Goal: Transaction & Acquisition: Purchase product/service

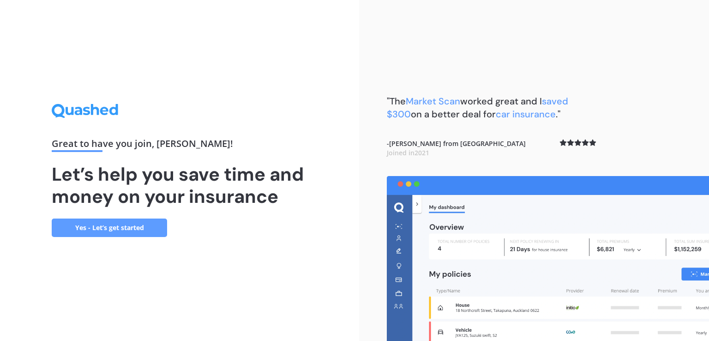
click at [91, 231] on link "Yes - Let’s get started" at bounding box center [109, 227] width 115 height 18
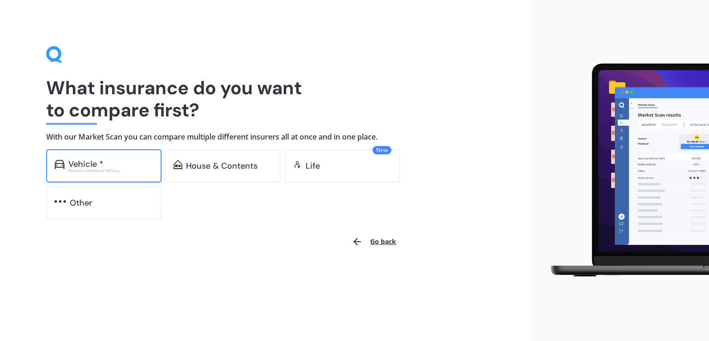
click at [75, 173] on div "Vehicle * Excludes commercial vehicles" at bounding box center [103, 165] width 115 height 33
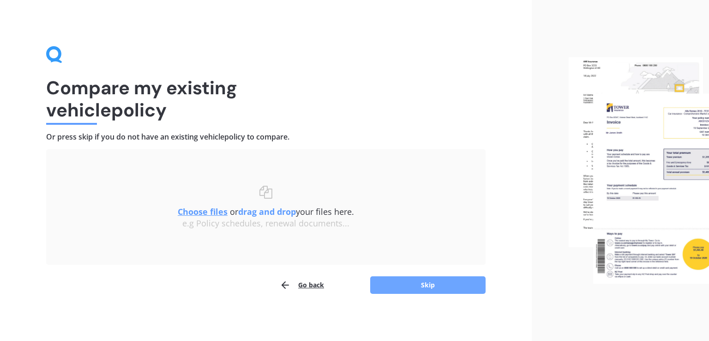
click at [459, 293] on button "Skip" at bounding box center [427, 285] width 115 height 18
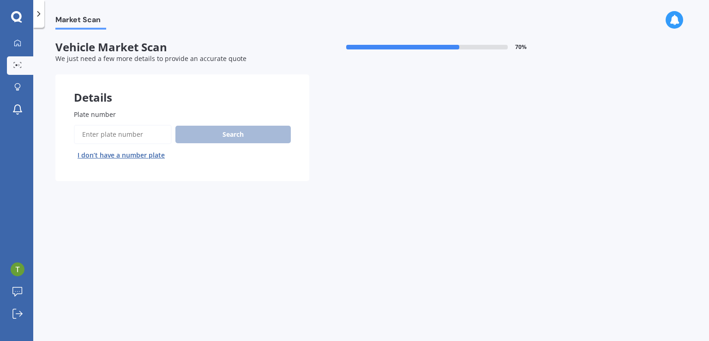
click at [151, 133] on input "Plate number" at bounding box center [123, 134] width 98 height 19
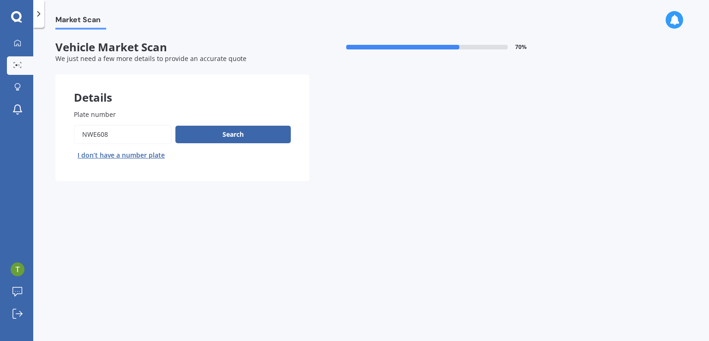
type input "nwe608"
click at [225, 144] on div "Search I don’t have a number plate" at bounding box center [182, 144] width 217 height 38
click at [236, 137] on button "Search" at bounding box center [232, 135] width 115 height 18
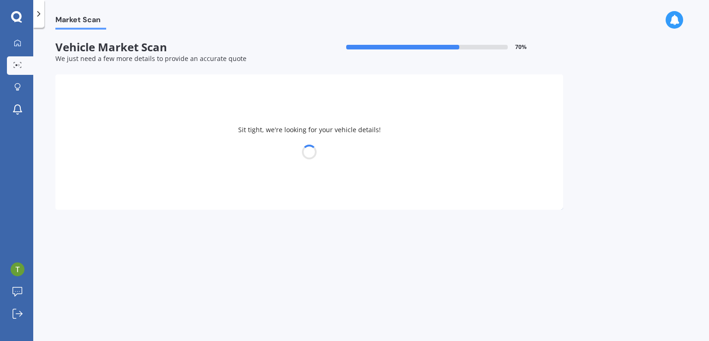
select select "VOLKSWAGEN"
select select "GOLF"
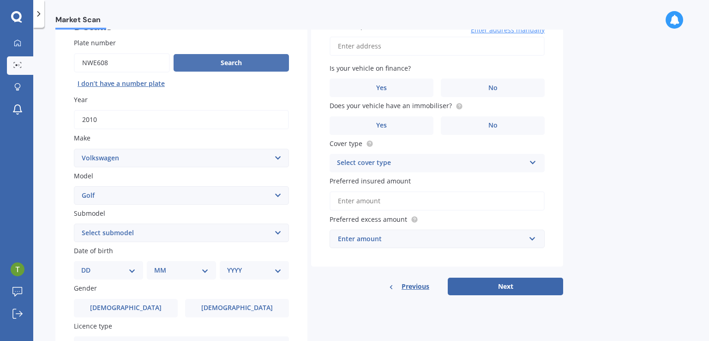
scroll to position [116, 0]
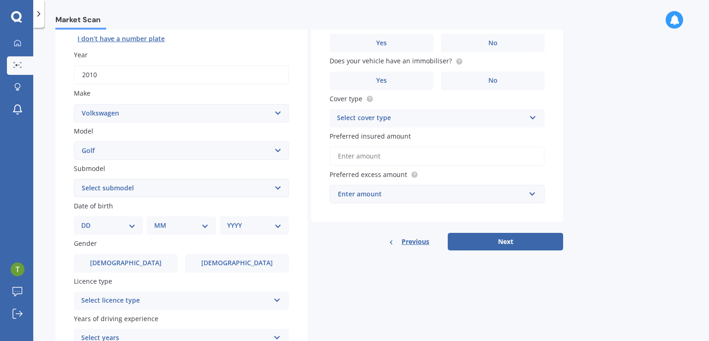
click at [254, 193] on select "Select submodel (All other) 1.4 GT TSI 1.4 TSI 1.6 1.6 FSI 1.6 TSI 1.8 1.9 TDI …" at bounding box center [181, 188] width 215 height 18
select select "1.4 TSI"
click at [74, 179] on select "Select submodel (All other) 1.4 GT TSI 1.4 TSI 1.6 1.6 FSI 1.6 TSI 1.8 1.9 TDI …" at bounding box center [181, 188] width 215 height 18
click at [125, 222] on select "DD 01 02 03 04 05 06 07 08 09 10 11 12 13 14 15 16 17 18 19 20 21 22 23 24 25 2…" at bounding box center [108, 225] width 54 height 10
select select "02"
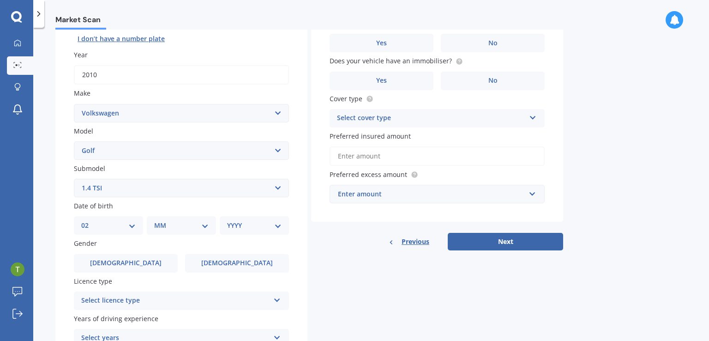
click at [89, 220] on select "DD 01 02 03 04 05 06 07 08 09 10 11 12 13 14 15 16 17 18 19 20 21 22 23 24 25 2…" at bounding box center [108, 225] width 54 height 10
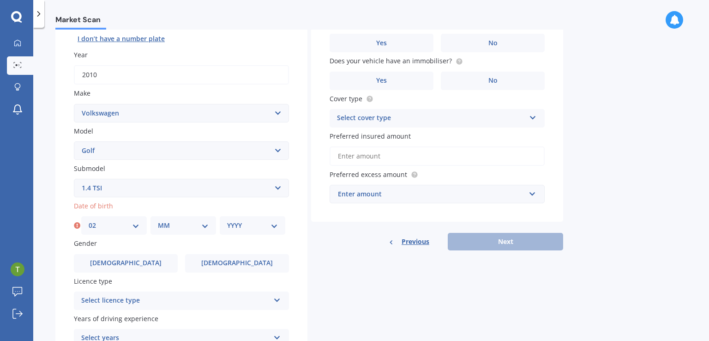
click at [179, 225] on select "MM 01 02 03 04 05 06 07 08 09 10 11 12" at bounding box center [183, 225] width 51 height 10
select select "09"
click at [158, 220] on select "MM 01 02 03 04 05 06 07 08 09 10 11 12" at bounding box center [183, 225] width 51 height 10
click at [246, 220] on div "YYYY 2025 2024 2023 2022 2021 2020 2019 2018 2017 2016 2015 2014 2013 2012 2011…" at bounding box center [253, 225] width 66 height 18
click at [245, 225] on select "YYYY 2025 2024 2023 2022 2021 2020 2019 2018 2017 2016 2015 2014 2013 2012 2011…" at bounding box center [252, 225] width 51 height 10
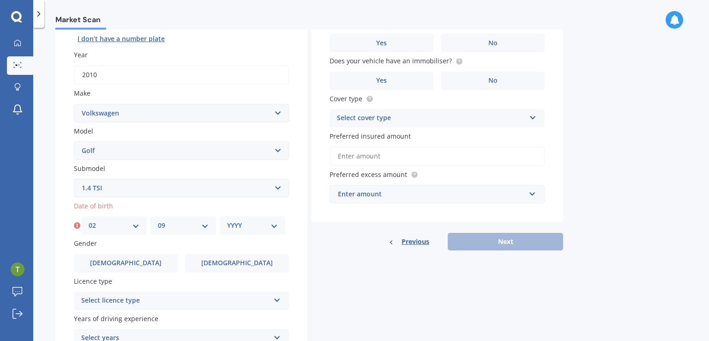
select select "2001"
click at [227, 220] on select "YYYY 2025 2024 2023 2022 2021 2020 2019 2018 2017 2016 2015 2014 2013 2012 2011…" at bounding box center [252, 225] width 51 height 10
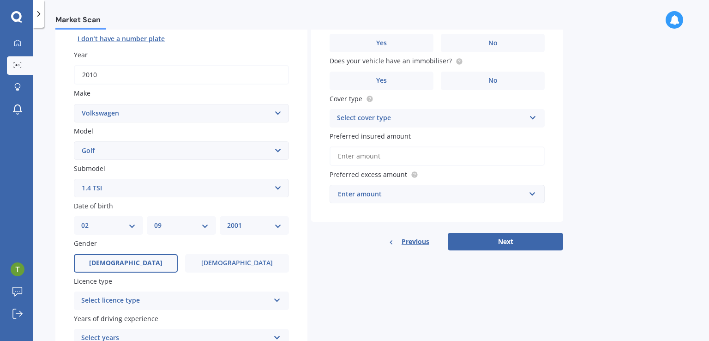
click at [127, 259] on span "[DEMOGRAPHIC_DATA]" at bounding box center [125, 263] width 73 height 8
click at [0, 0] on input "[DEMOGRAPHIC_DATA]" at bounding box center [0, 0] width 0 height 0
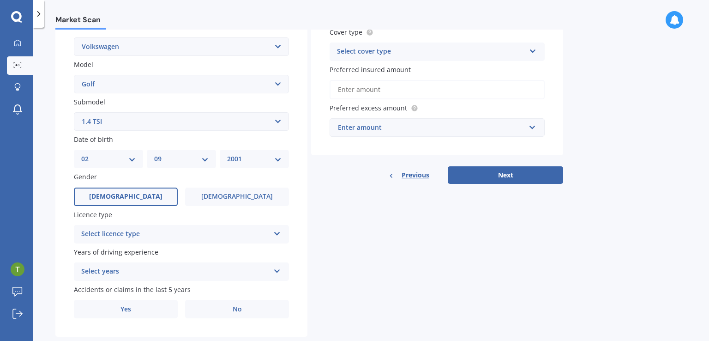
scroll to position [183, 0]
click at [148, 232] on div "Select licence type" at bounding box center [175, 233] width 188 height 11
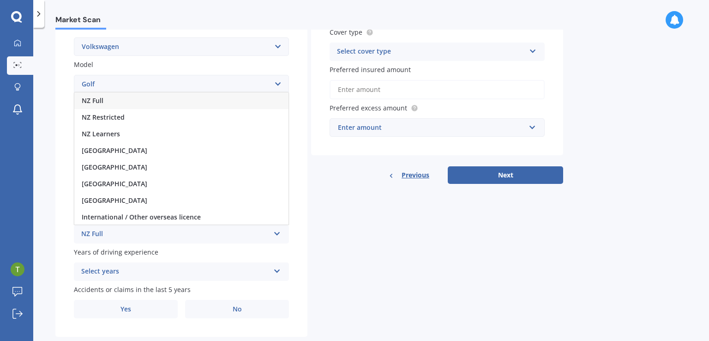
click at [122, 100] on div "NZ Full" at bounding box center [181, 100] width 214 height 17
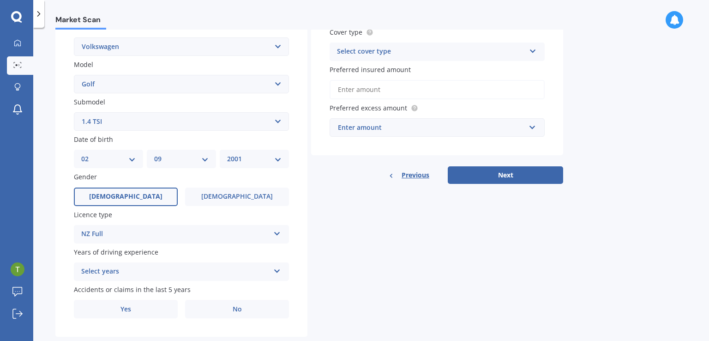
click at [112, 271] on div "Select years" at bounding box center [175, 271] width 188 height 11
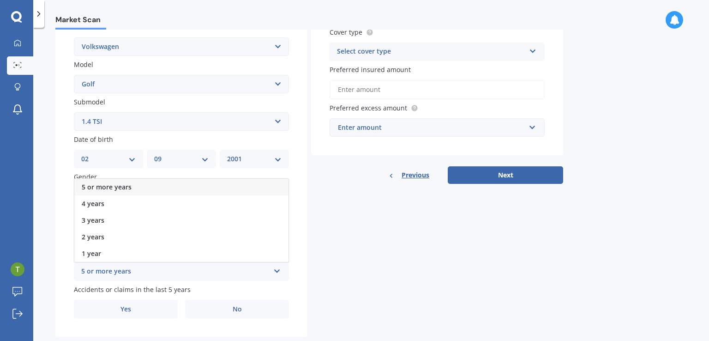
click at [121, 189] on span "5 or more years" at bounding box center [107, 186] width 50 height 9
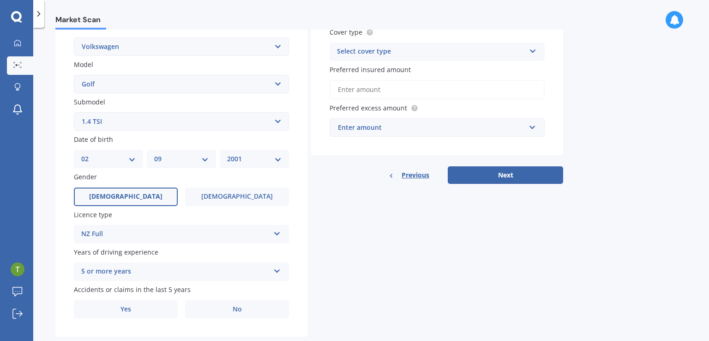
scroll to position [203, 0]
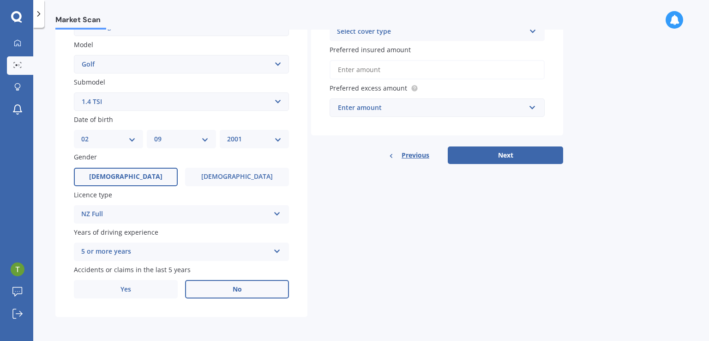
click at [216, 288] on label "No" at bounding box center [237, 289] width 104 height 18
click at [0, 0] on input "No" at bounding box center [0, 0] width 0 height 0
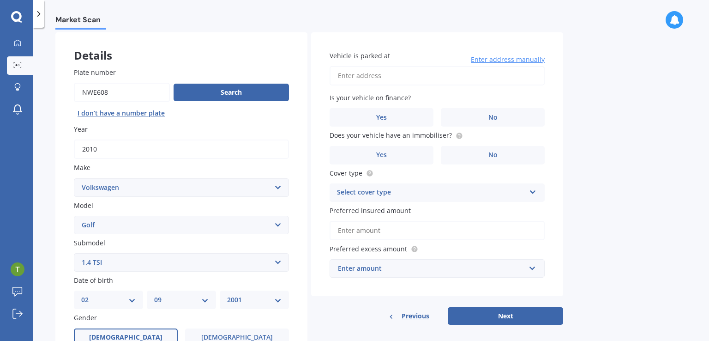
scroll to position [38, 0]
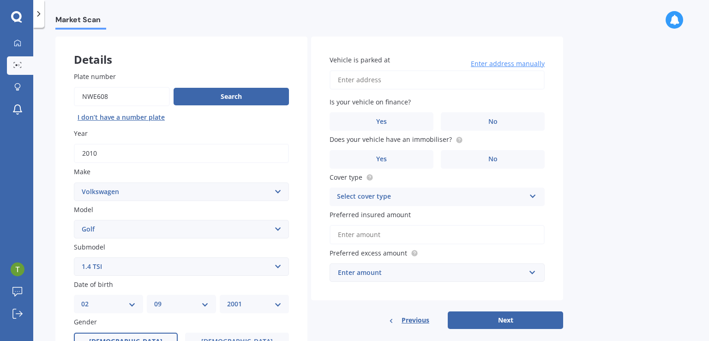
click at [365, 85] on input "Vehicle is parked at" at bounding box center [436, 79] width 215 height 19
type input "[STREET_ADDRESS]"
click at [484, 123] on label "No" at bounding box center [493, 121] width 104 height 18
click at [0, 0] on input "No" at bounding box center [0, 0] width 0 height 0
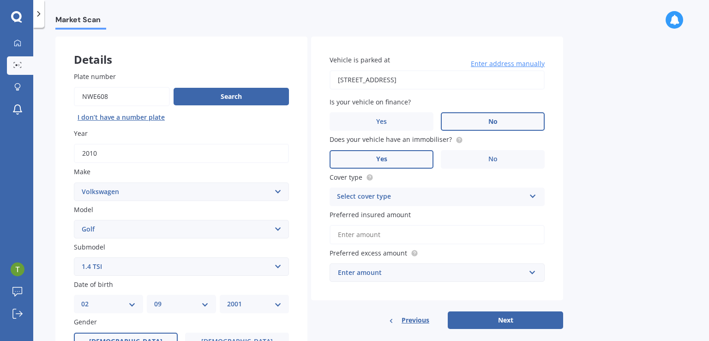
click at [404, 162] on label "Yes" at bounding box center [381, 159] width 104 height 18
click at [0, 0] on input "Yes" at bounding box center [0, 0] width 0 height 0
click at [411, 200] on div "Select cover type" at bounding box center [431, 196] width 188 height 11
click at [378, 220] on div "Comprehensive" at bounding box center [437, 214] width 214 height 17
click at [376, 231] on input "Preferred insured amount" at bounding box center [436, 234] width 215 height 19
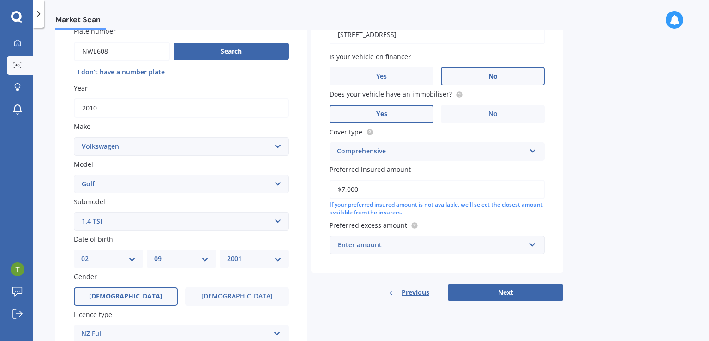
scroll to position [84, 0]
type input "$7,000"
drag, startPoint x: 382, startPoint y: 236, endPoint x: 376, endPoint y: 231, distance: 7.2
click at [376, 231] on div "Preferred excess amount Enter amount $100 $400 $500 $750 $1,000 $1,500 $2,000" at bounding box center [436, 236] width 215 height 34
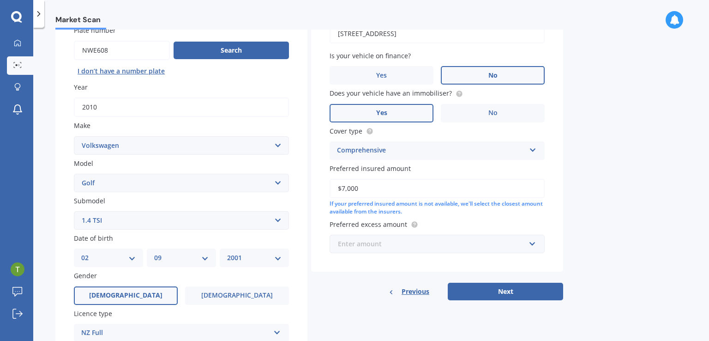
click at [376, 236] on input "text" at bounding box center [433, 244] width 207 height 18
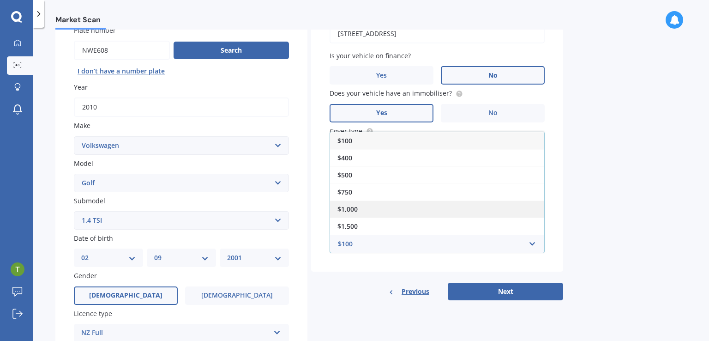
click at [362, 212] on div "$1,000" at bounding box center [437, 208] width 214 height 17
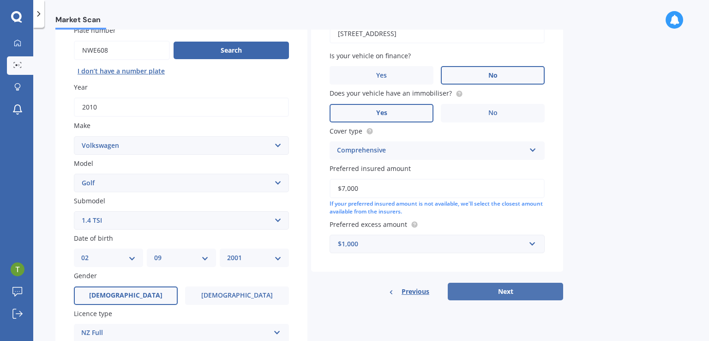
click at [525, 290] on button "Next" at bounding box center [505, 291] width 115 height 18
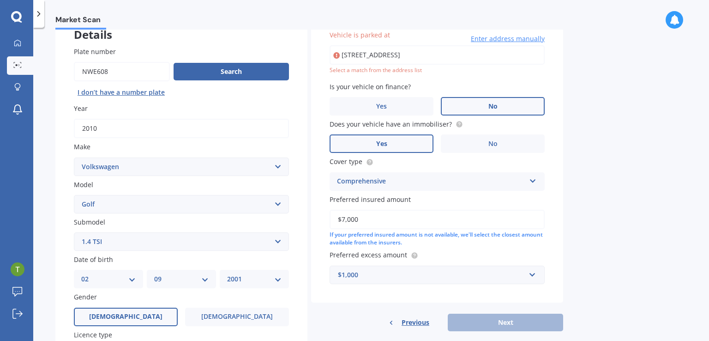
click at [470, 55] on input "[STREET_ADDRESS]" at bounding box center [436, 54] width 215 height 19
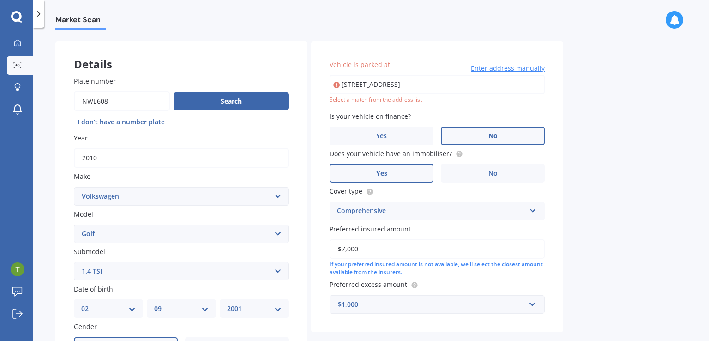
scroll to position [33, 0]
click at [492, 71] on span "Enter address manually" at bounding box center [508, 68] width 74 height 9
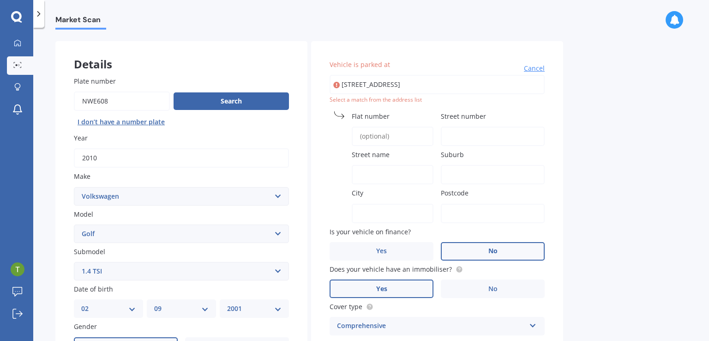
click at [384, 139] on input "Flat number" at bounding box center [393, 135] width 82 height 19
click at [541, 64] on span "Cancel" at bounding box center [534, 68] width 21 height 9
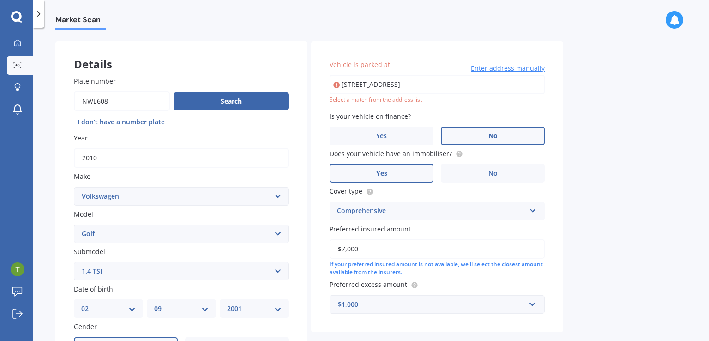
drag, startPoint x: 458, startPoint y: 83, endPoint x: 392, endPoint y: 86, distance: 65.6
click at [392, 86] on input "[STREET_ADDRESS]" at bounding box center [436, 84] width 215 height 19
type input "[STREET_ADDRESS]"
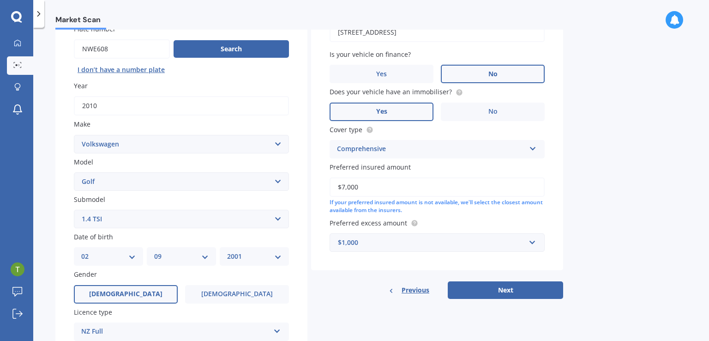
scroll to position [87, 0]
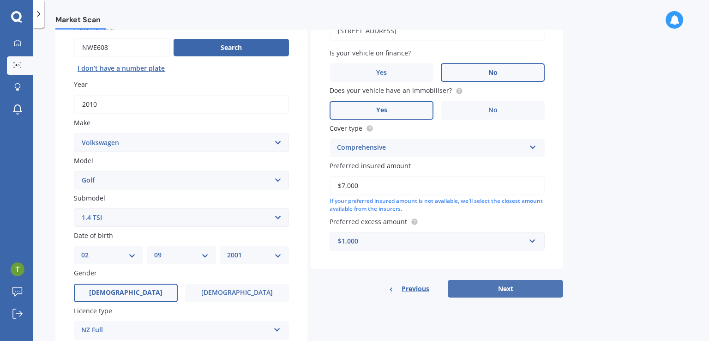
click at [506, 288] on button "Next" at bounding box center [505, 289] width 115 height 18
select select "02"
select select "09"
select select "2001"
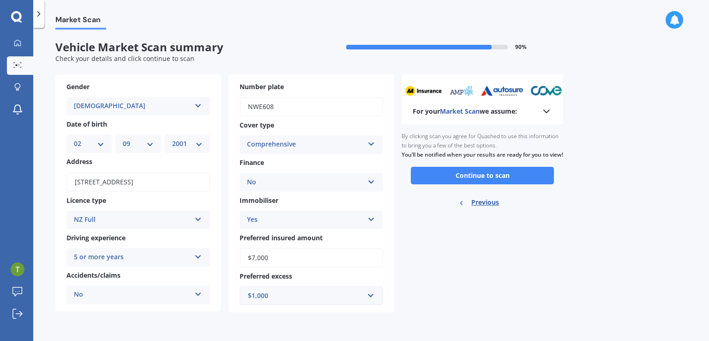
scroll to position [0, 0]
click at [508, 178] on button "Continue to scan" at bounding box center [482, 176] width 143 height 18
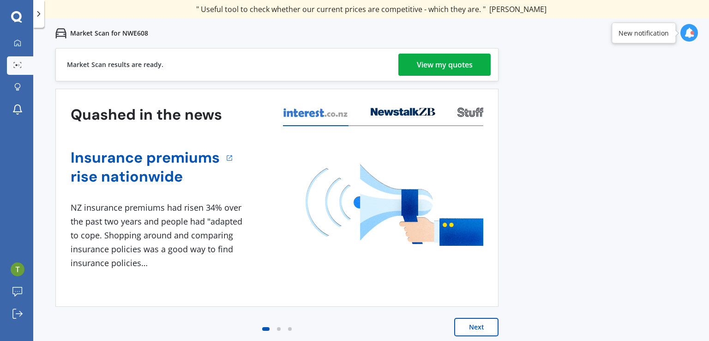
click at [461, 71] on div "View my quotes" at bounding box center [445, 65] width 56 height 22
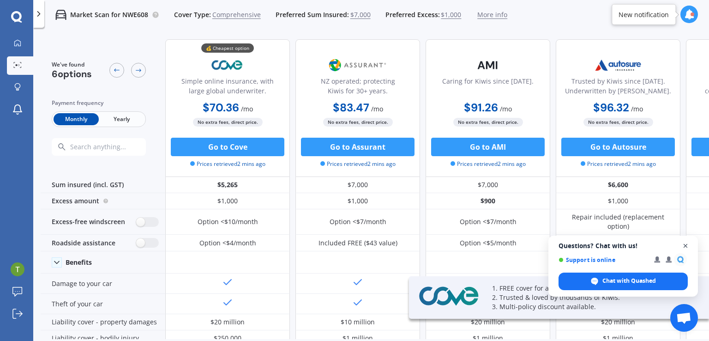
click at [683, 246] on span "Close chat" at bounding box center [686, 246] width 12 height 12
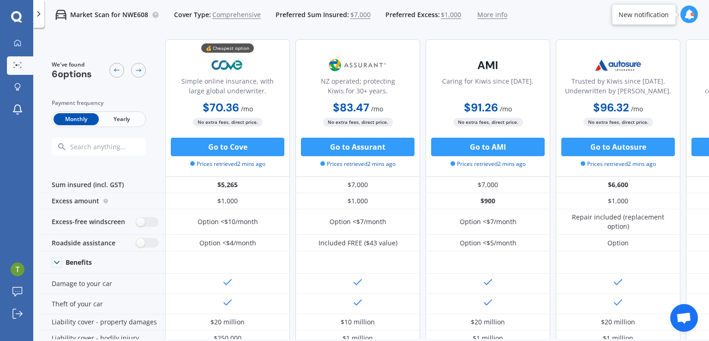
click at [121, 121] on span "Yearly" at bounding box center [121, 119] width 45 height 12
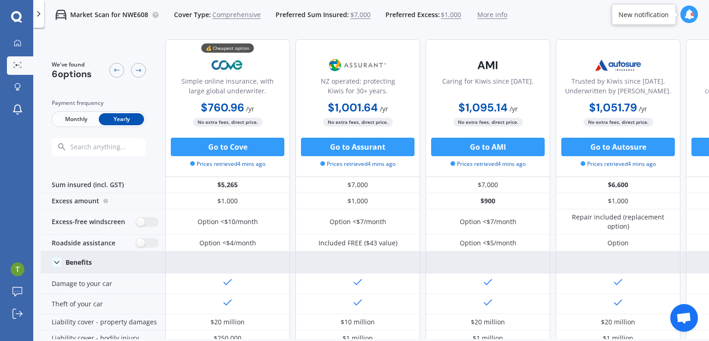
click at [60, 263] on icon at bounding box center [56, 261] width 9 height 9
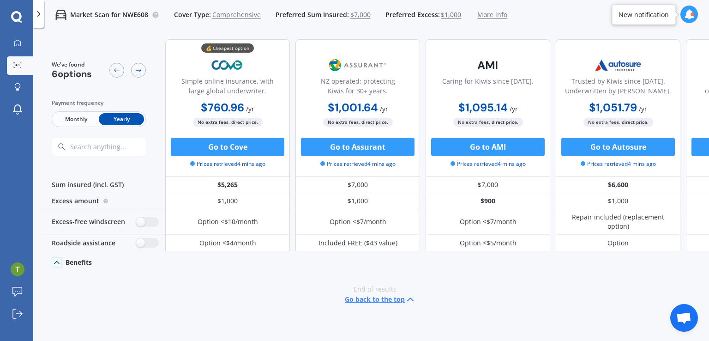
click at [60, 263] on icon at bounding box center [56, 261] width 9 height 9
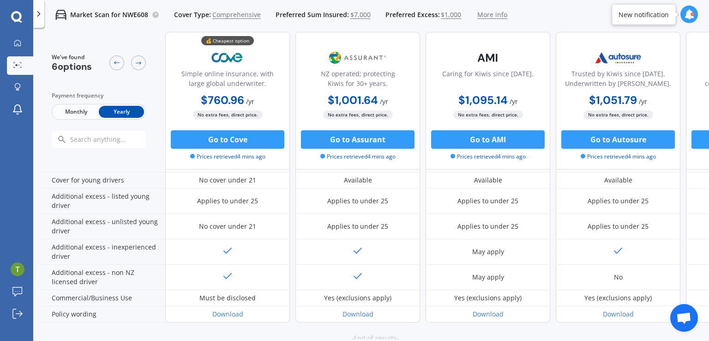
scroll to position [456, 0]
